Goal: Task Accomplishment & Management: Use online tool/utility

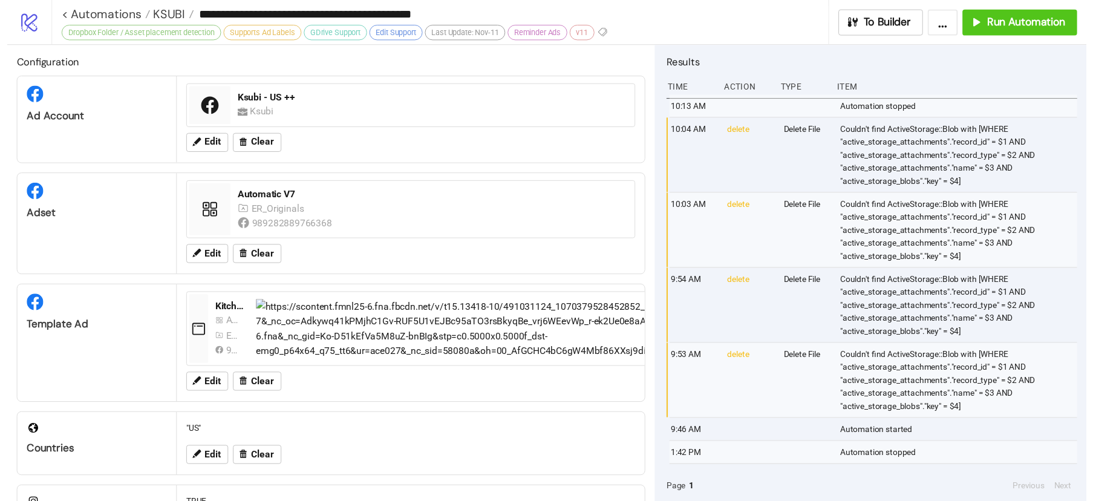
scroll to position [406, 0]
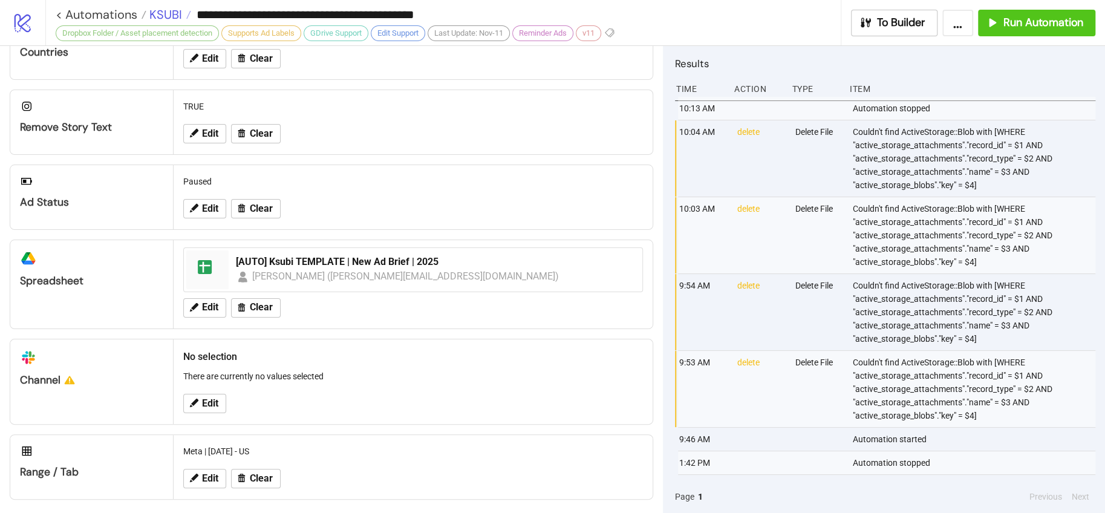
click at [165, 15] on span "KSUBI" at bounding box center [164, 15] width 36 height 16
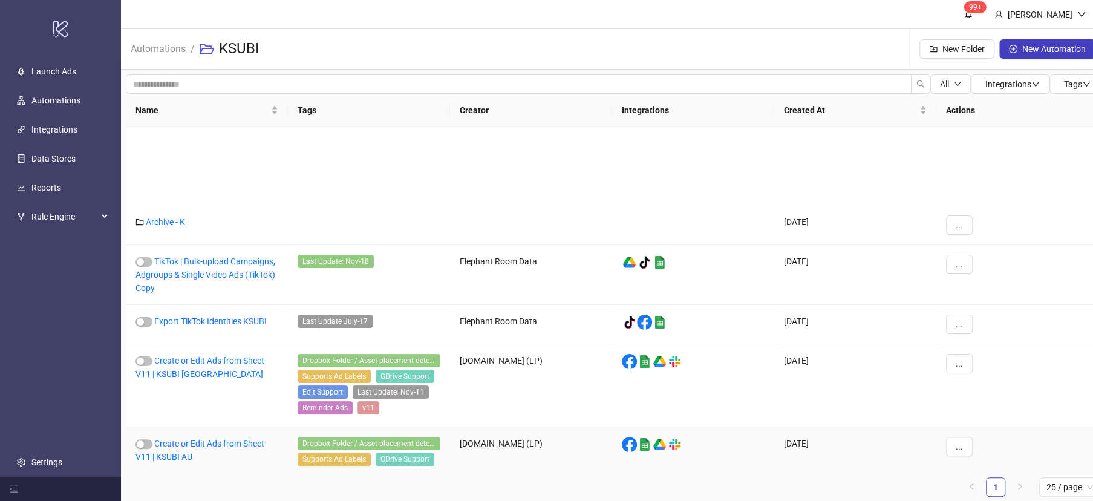
scroll to position [12, 0]
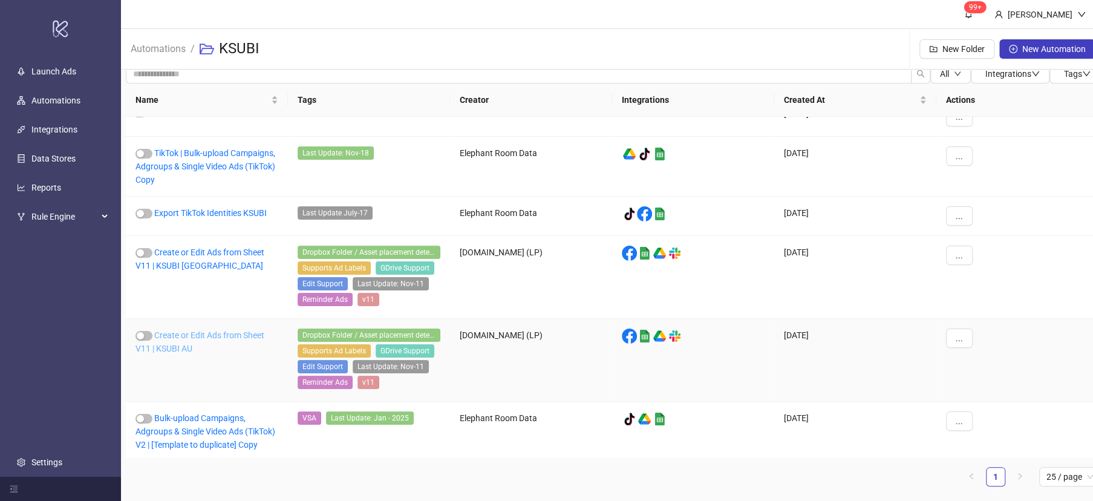
click at [234, 330] on link "Create or Edit Ads from Sheet V11 | KSUBI AU" at bounding box center [199, 341] width 129 height 23
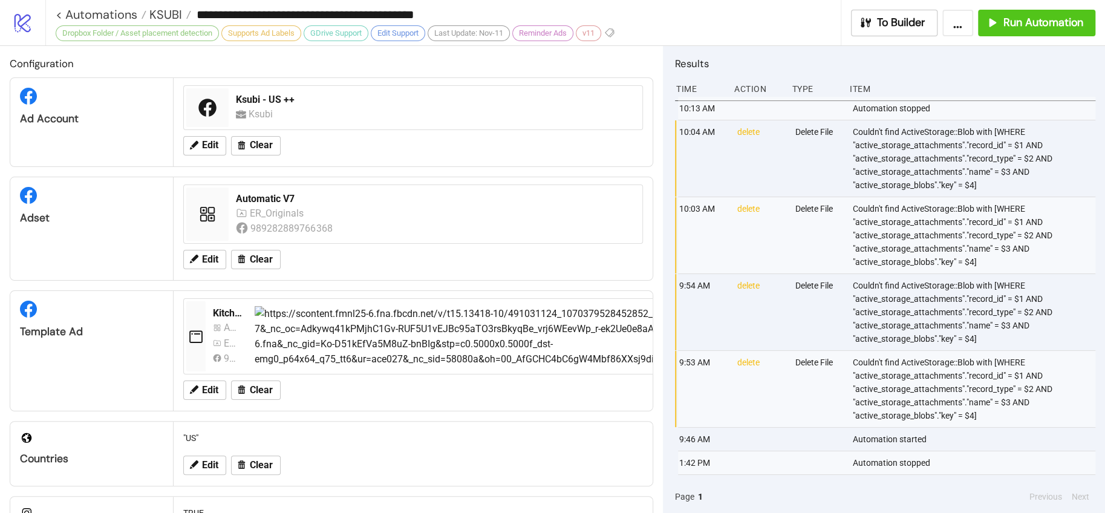
type input "**********"
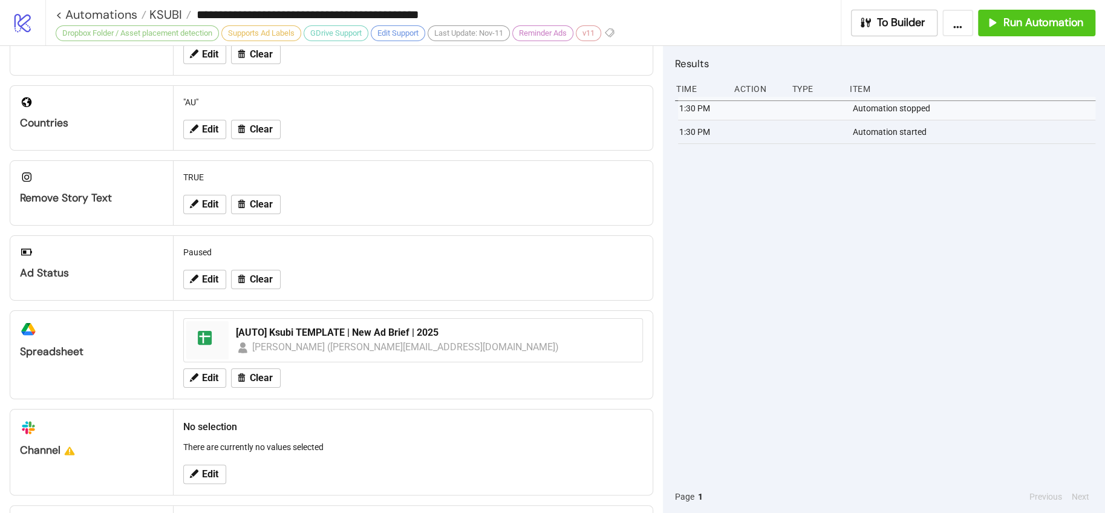
scroll to position [422, 0]
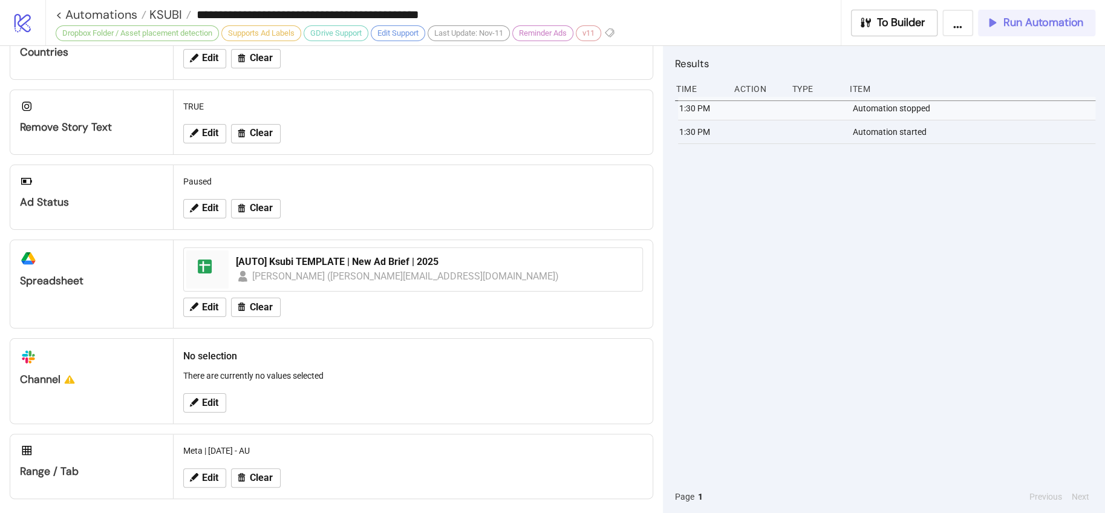
click at [1012, 30] on button "Run Automation" at bounding box center [1036, 23] width 117 height 27
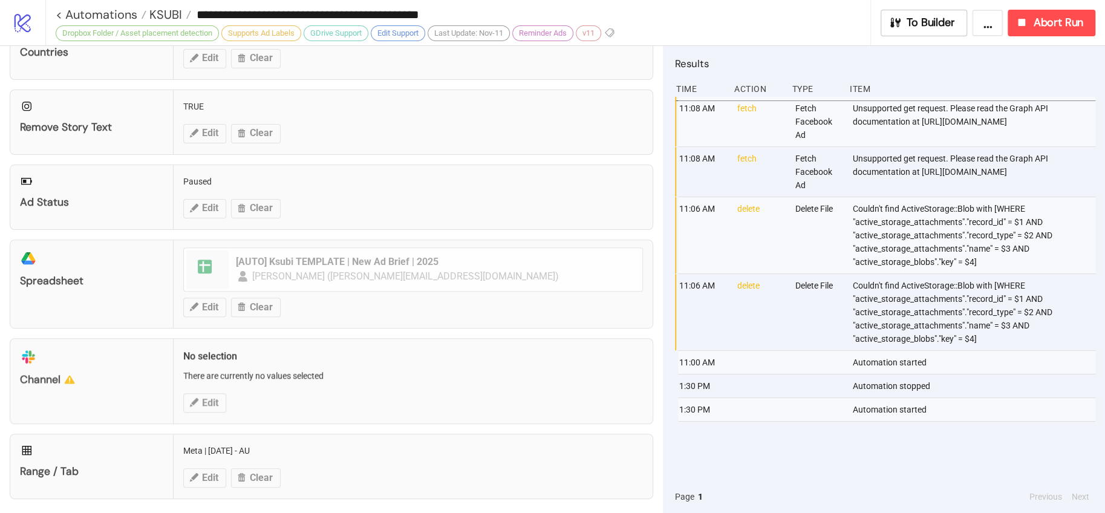
click at [1041, 36] on div "**********" at bounding box center [574, 22] width 1059 height 45
click at [1044, 16] on span "Abort Run" at bounding box center [1058, 23] width 50 height 14
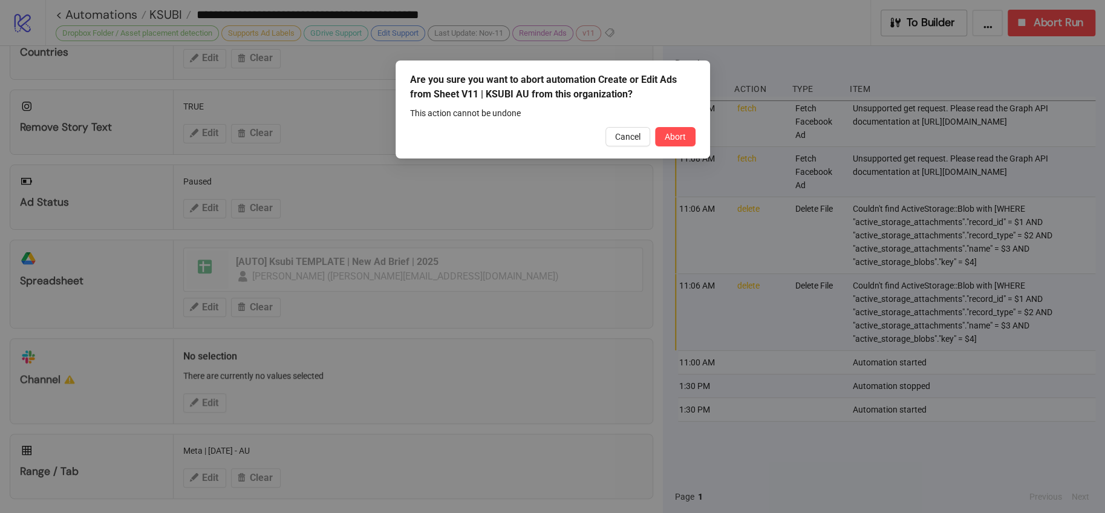
click at [666, 134] on span "Abort" at bounding box center [675, 137] width 21 height 10
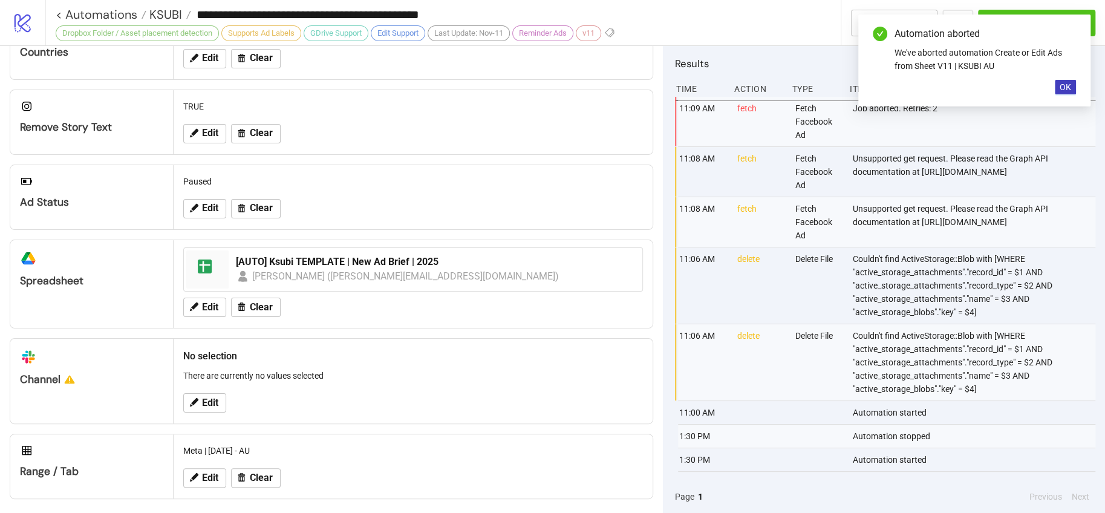
click at [1055, 75] on div "Automation aborted We've aborted automation Create or Edit Ads from Sheet V11 |…" at bounding box center [974, 61] width 232 height 92
click at [1058, 79] on div "Automation aborted We've aborted automation Create or Edit Ads from Sheet V11 |…" at bounding box center [974, 61] width 232 height 92
click at [1059, 82] on button "OK" at bounding box center [1064, 87] width 21 height 15
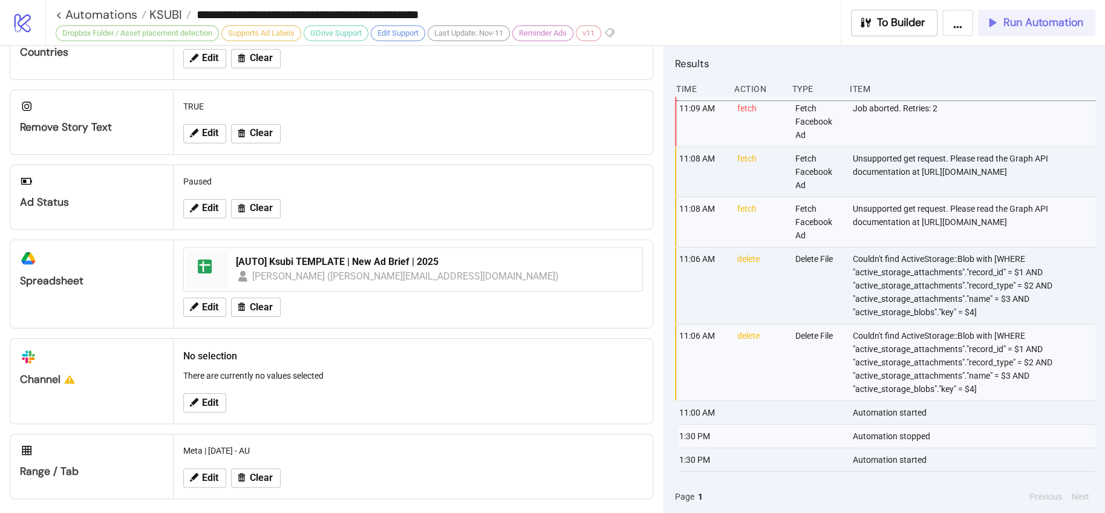
click at [1044, 30] on button "Run Automation" at bounding box center [1036, 23] width 117 height 27
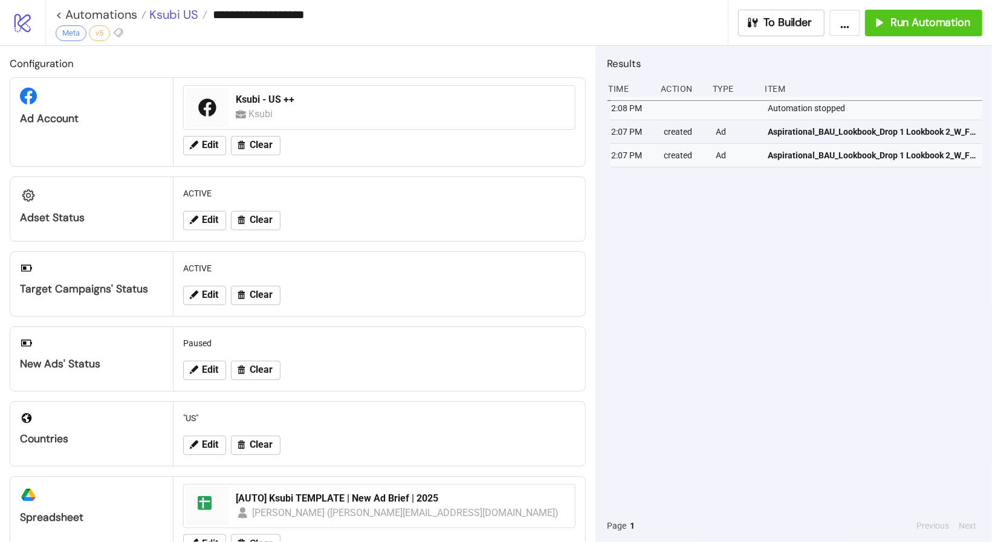
click at [178, 20] on span "Ksubi US" at bounding box center [172, 15] width 52 height 16
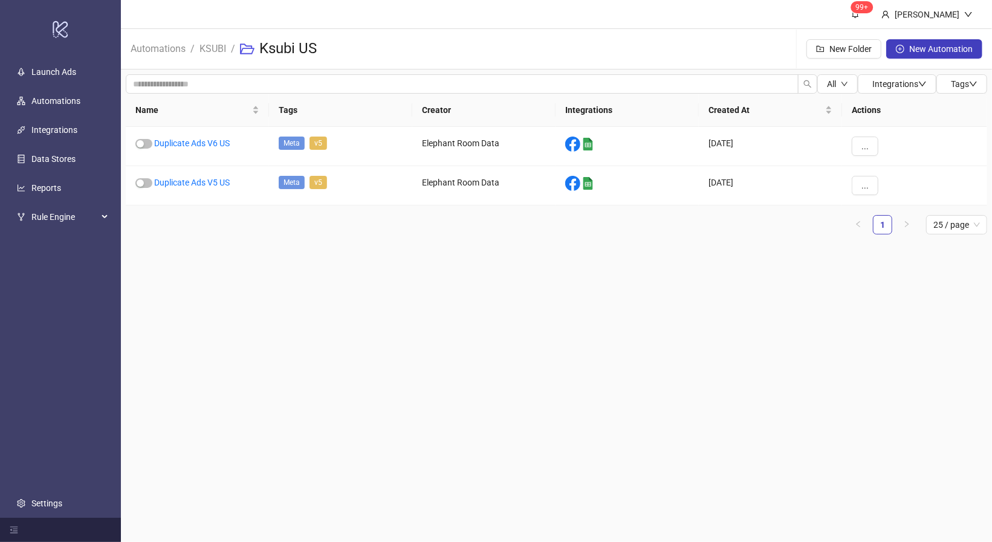
click at [328, 259] on main "99+ Hanna Automations / KSUBI / Ksubi US New Folder New Automation All Integrat…" at bounding box center [556, 271] width 871 height 542
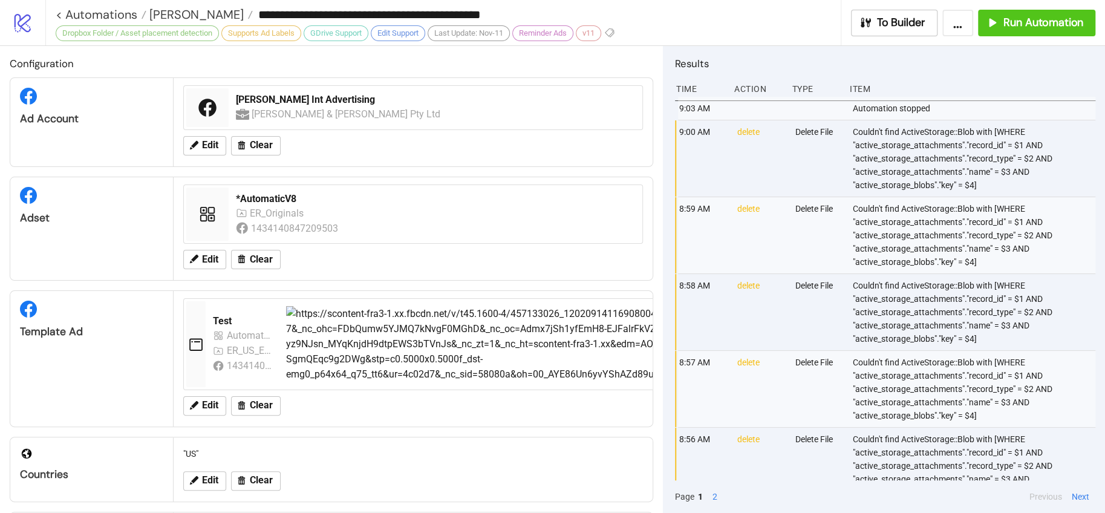
scroll to position [409, 0]
